Goal: Find specific page/section

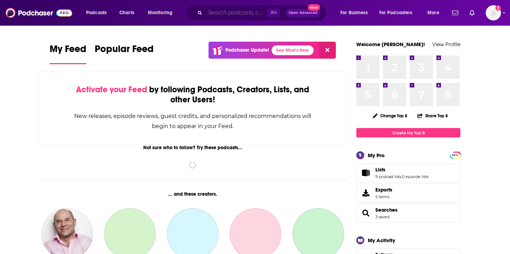
click at [249, 12] on input "Search podcasts, credits, & more..." at bounding box center [236, 12] width 62 height 11
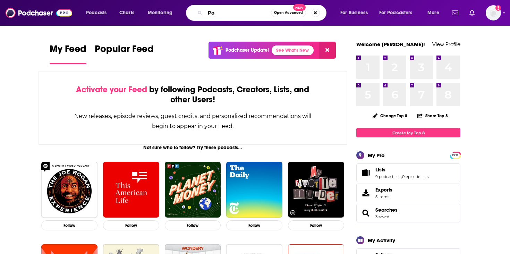
type input "P"
click at [215, 8] on input "INvest Like the Best" at bounding box center [238, 12] width 66 height 11
type input "Invest Like the Best"
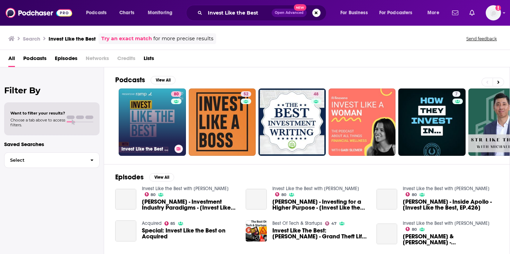
click at [155, 113] on link "80 Invest Like the Best with [PERSON_NAME]" at bounding box center [152, 121] width 67 height 67
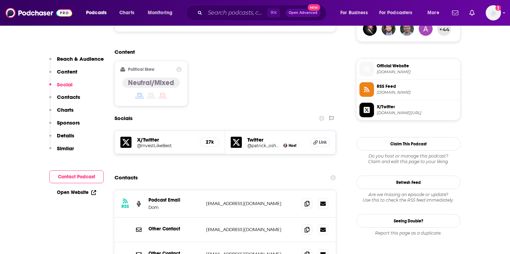
scroll to position [542, 0]
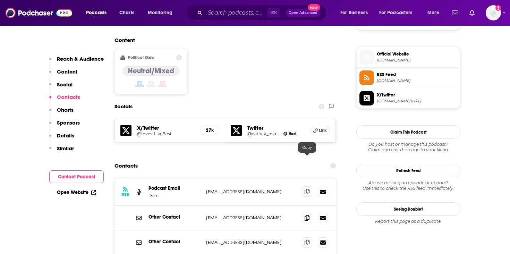
click at [308, 189] on icon at bounding box center [307, 192] width 5 height 6
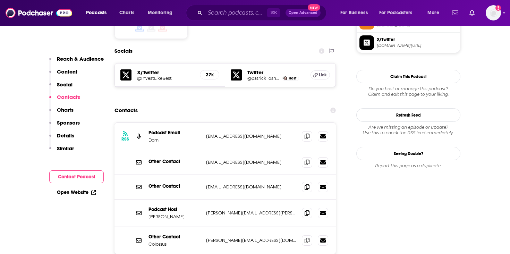
scroll to position [600, 0]
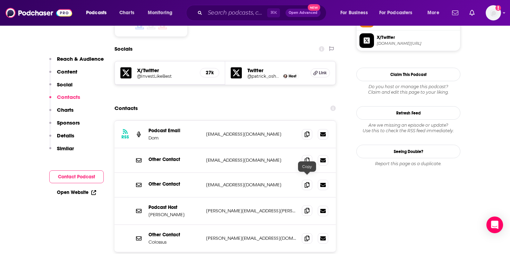
click at [309, 208] on icon at bounding box center [307, 211] width 5 height 6
